Goal: Information Seeking & Learning: Learn about a topic

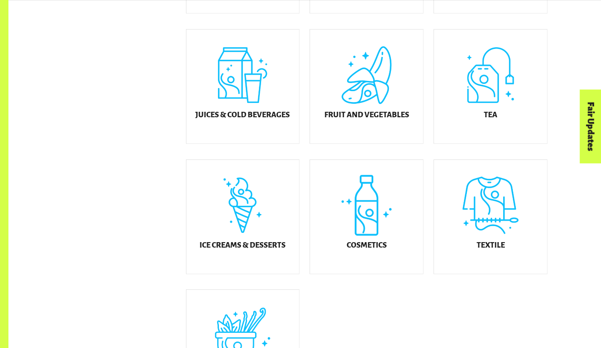
scroll to position [371, 0]
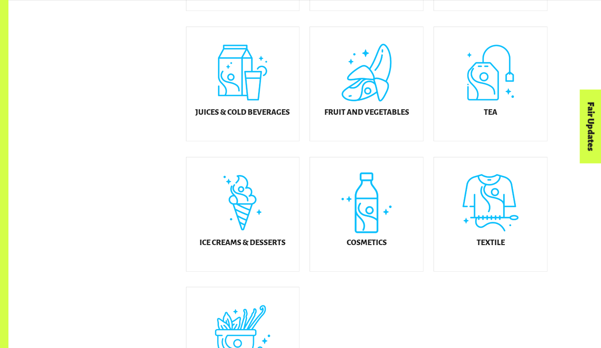
click at [506, 256] on div "Textile" at bounding box center [490, 214] width 113 height 114
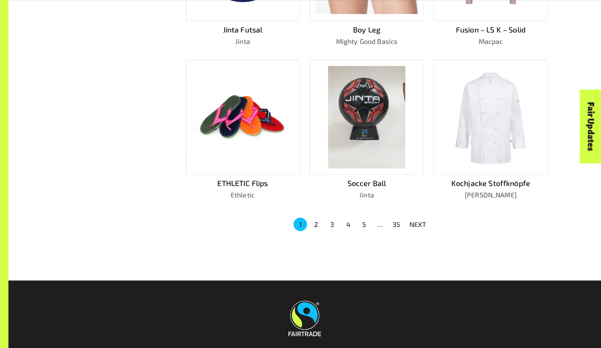
scroll to position [590, 0]
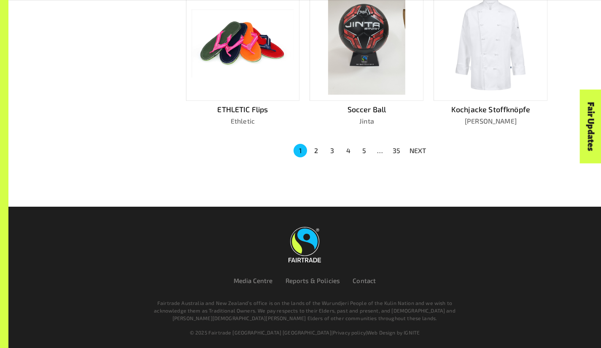
click at [315, 149] on button "2" at bounding box center [316, 150] width 13 height 13
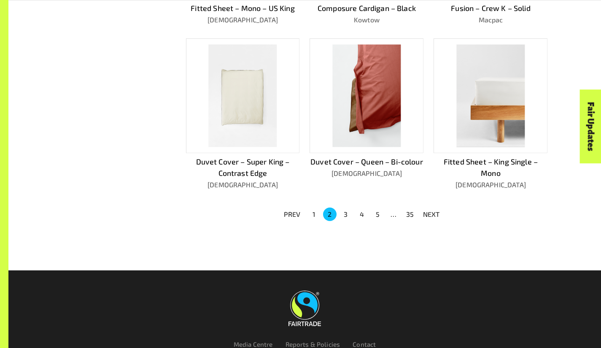
scroll to position [602, 0]
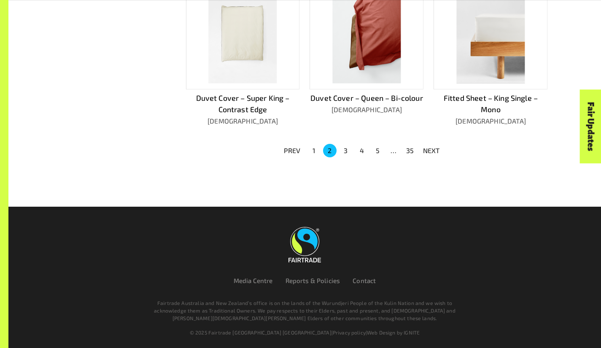
click at [350, 148] on button "3" at bounding box center [345, 150] width 13 height 13
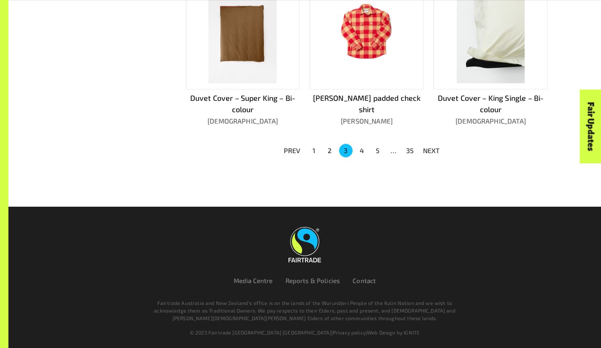
click at [360, 149] on button "4" at bounding box center [361, 150] width 13 height 13
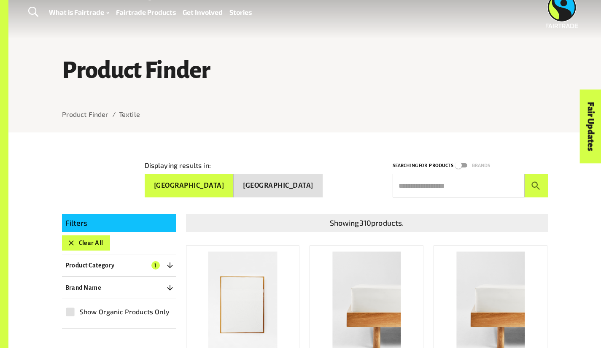
scroll to position [12, 0]
click at [161, 266] on button "Product Category 1" at bounding box center [119, 265] width 114 height 15
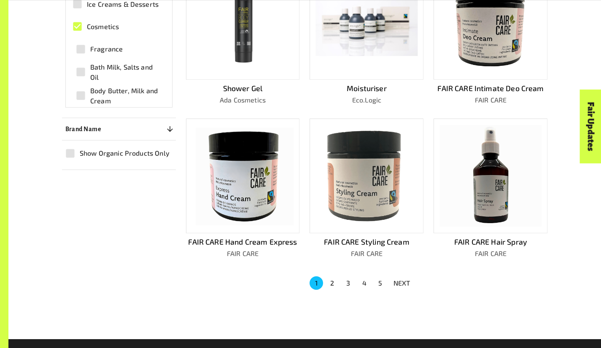
scroll to position [458, 0]
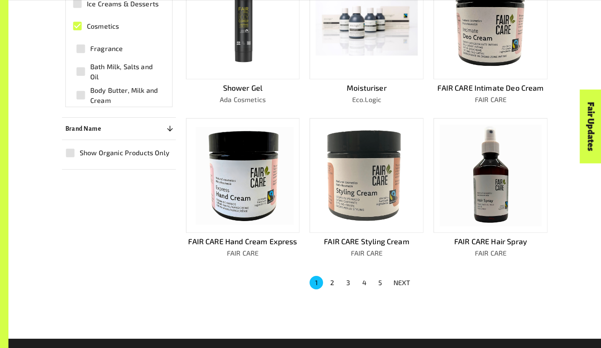
click at [330, 279] on button "2" at bounding box center [332, 282] width 13 height 13
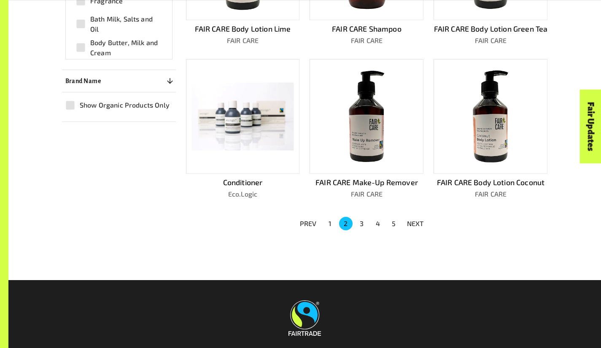
scroll to position [507, 0]
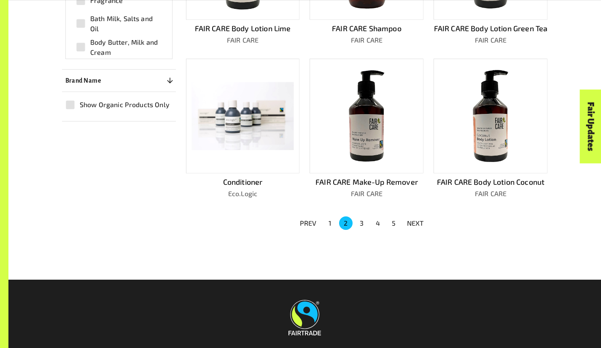
click at [392, 229] on button "5" at bounding box center [393, 222] width 13 height 13
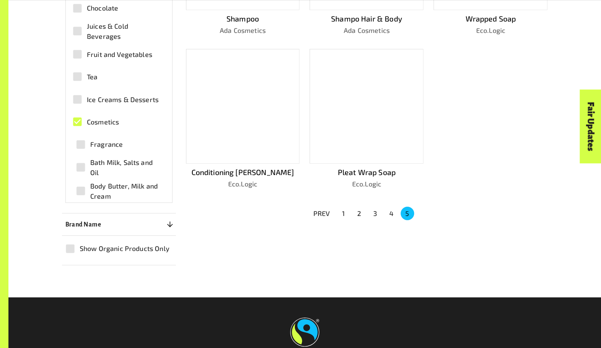
scroll to position [362, 0]
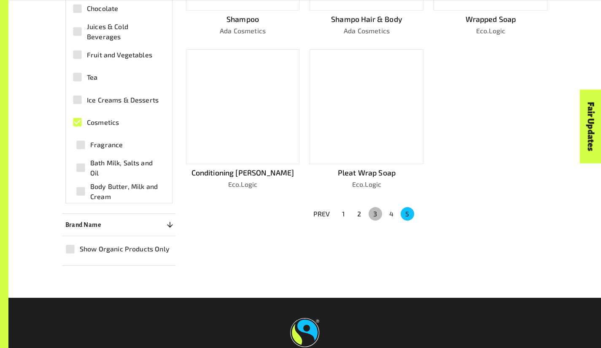
click at [374, 210] on button "3" at bounding box center [375, 213] width 13 height 13
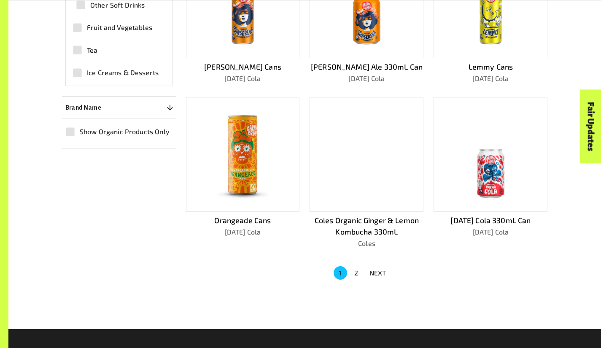
scroll to position [491, 0]
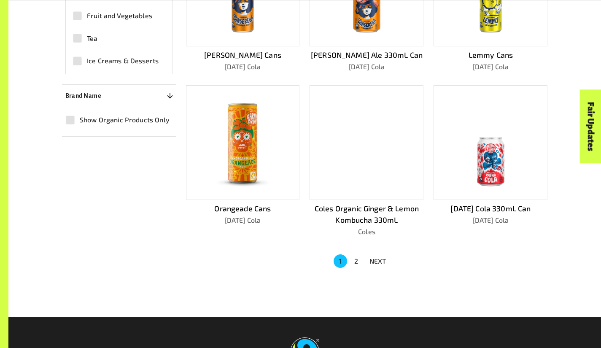
click at [355, 258] on button "2" at bounding box center [356, 260] width 13 height 13
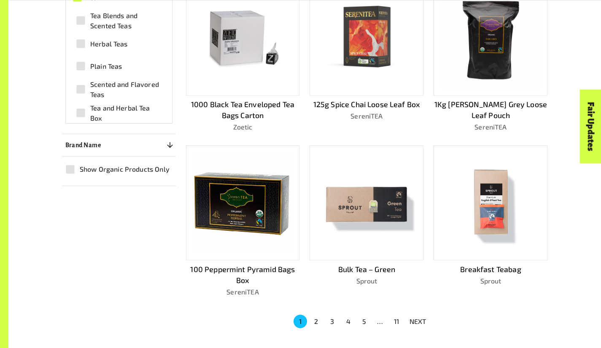
scroll to position [442, 0]
click at [315, 318] on button "2" at bounding box center [316, 320] width 13 height 13
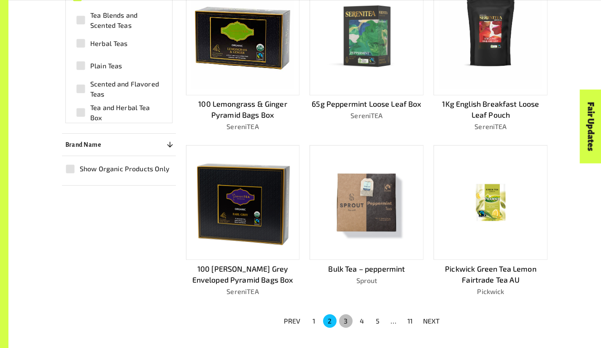
click at [341, 314] on button "3" at bounding box center [345, 320] width 13 height 13
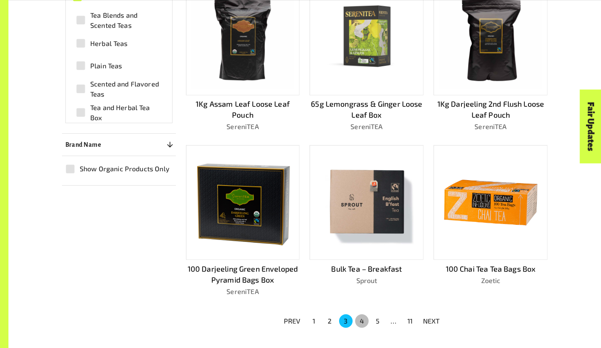
click at [361, 324] on button "4" at bounding box center [361, 320] width 13 height 13
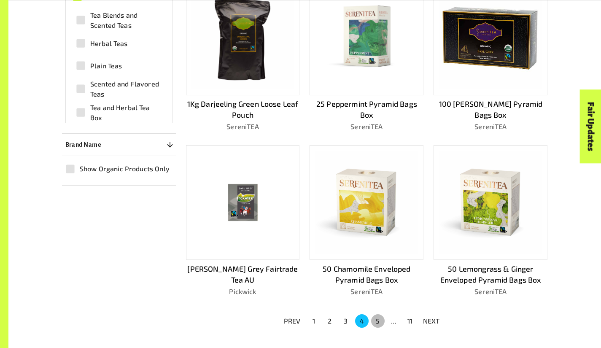
click at [376, 314] on button "5" at bounding box center [377, 320] width 13 height 13
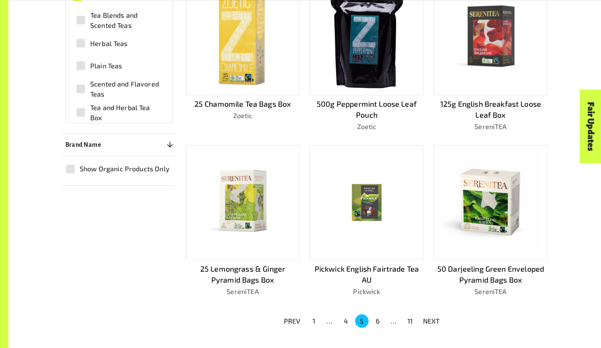
click at [377, 319] on button "6" at bounding box center [377, 320] width 13 height 13
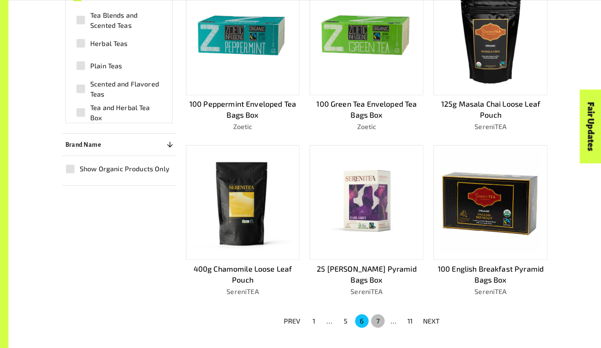
click at [379, 320] on button "7" at bounding box center [377, 320] width 13 height 13
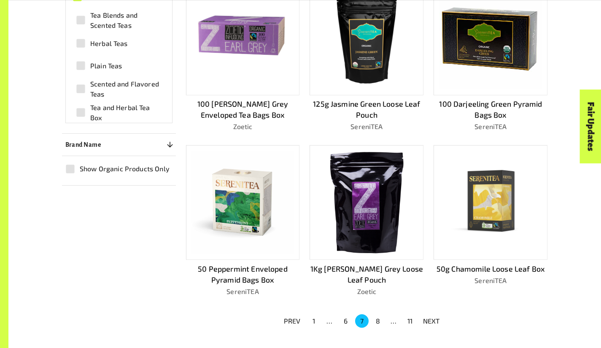
click at [379, 323] on button "8" at bounding box center [377, 320] width 13 height 13
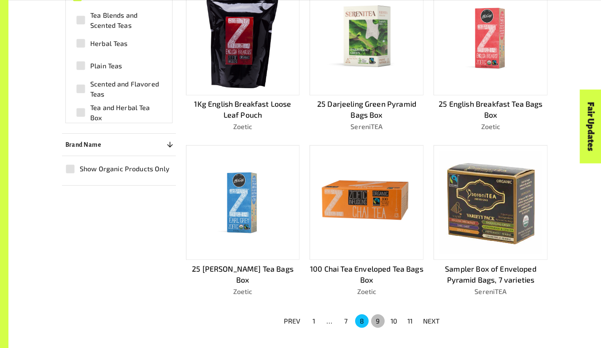
click at [380, 318] on button "9" at bounding box center [377, 320] width 13 height 13
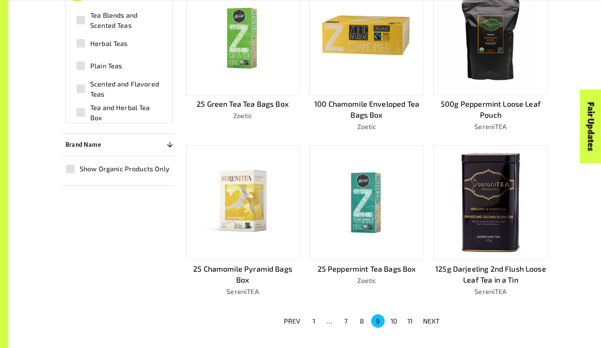
click at [317, 320] on button "1" at bounding box center [313, 320] width 13 height 13
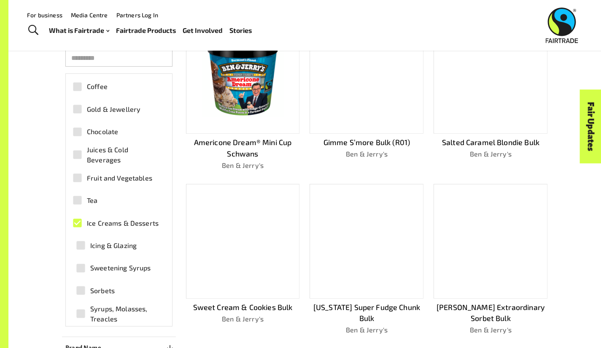
scroll to position [221, 0]
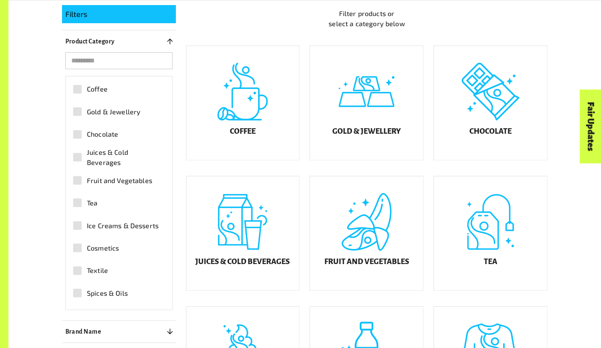
scroll to position [371, 0]
